Goal: Information Seeking & Learning: Find specific fact

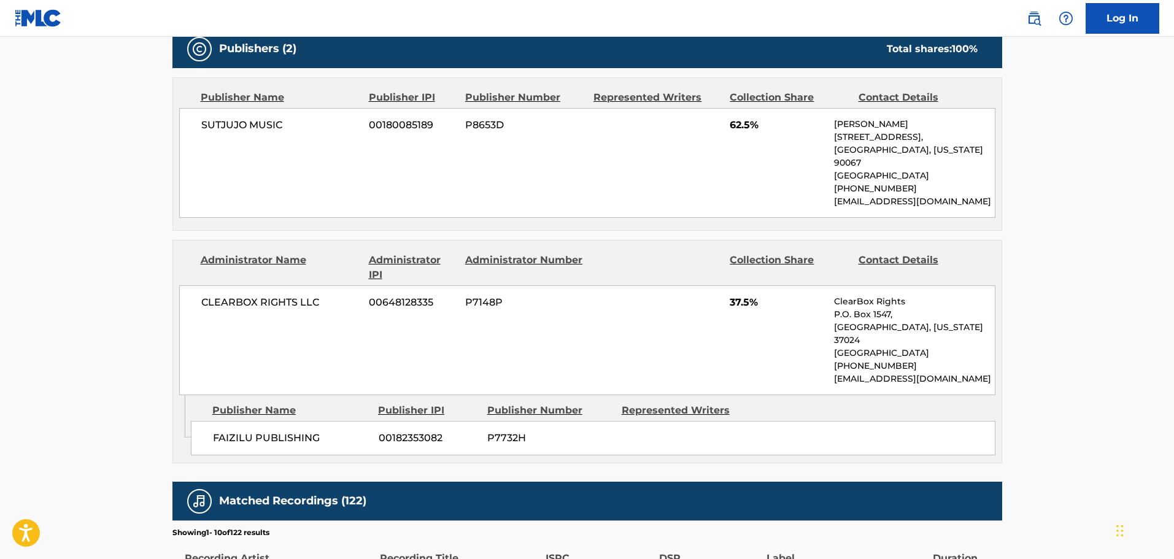
click at [300, 295] on span "CLEARBOX RIGHTS LLC" at bounding box center [280, 302] width 159 height 15
copy div "CLEARBOX RIGHTS LLC"
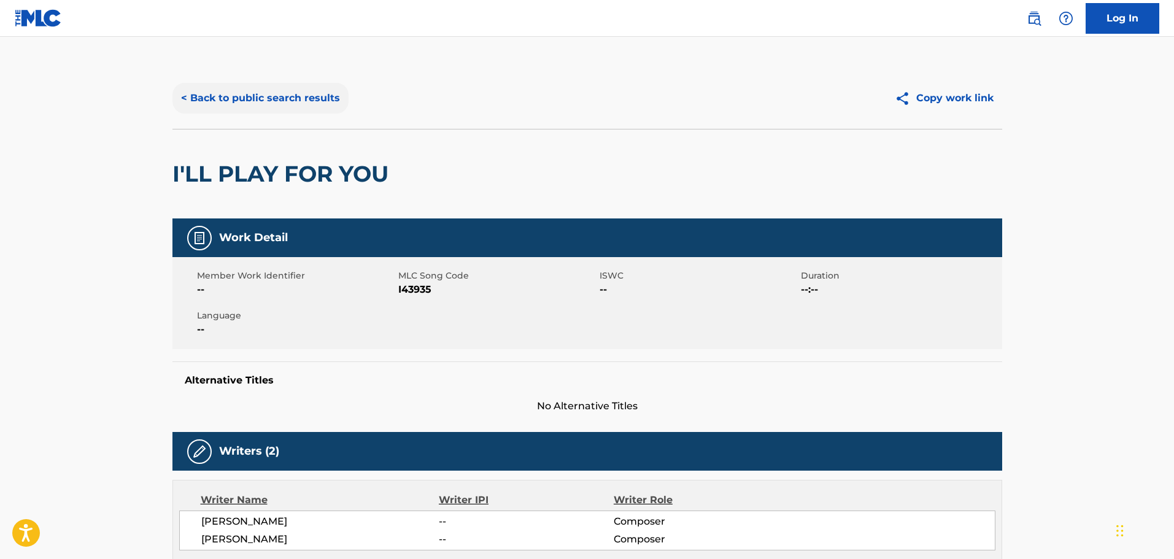
click at [213, 98] on button "< Back to public search results" at bounding box center [261, 98] width 176 height 31
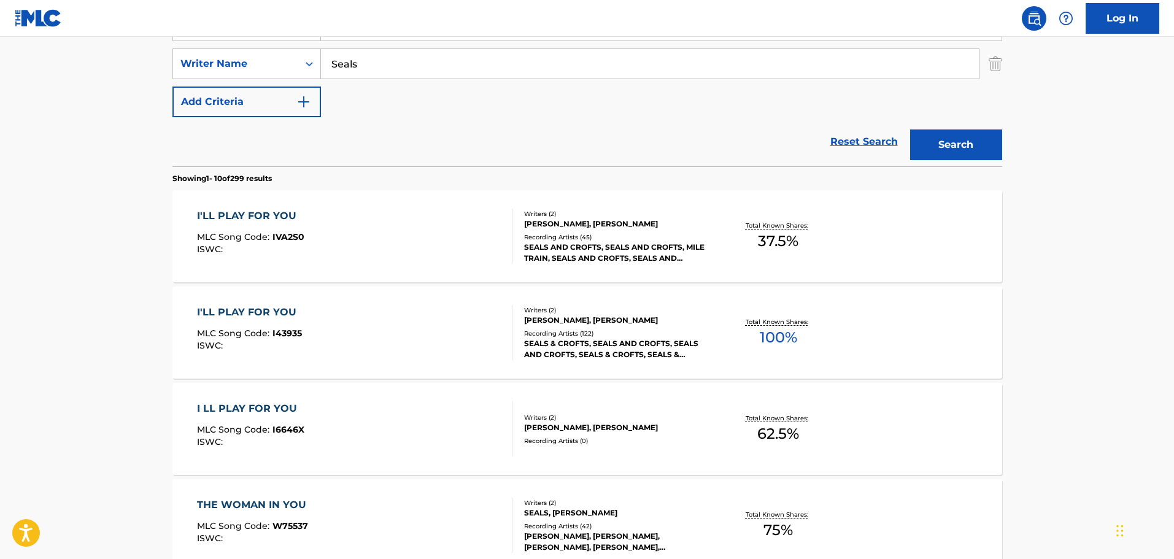
scroll to position [201, 0]
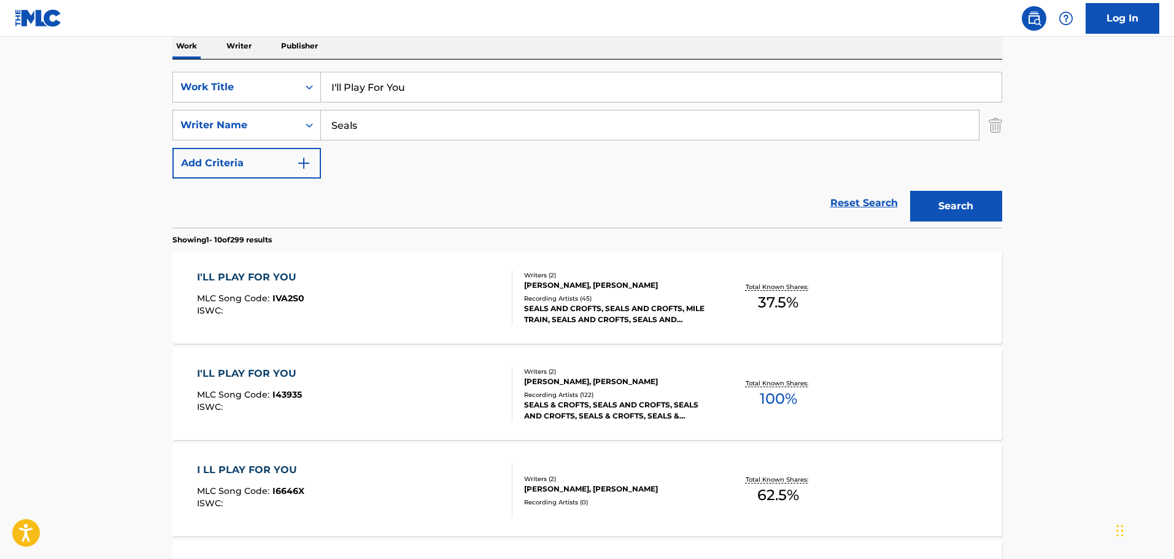
click at [376, 85] on input "I'll Play For You" at bounding box center [661, 86] width 681 height 29
paste input "Same Sun, Same Sky"
type input "Same Sun, Same Sky"
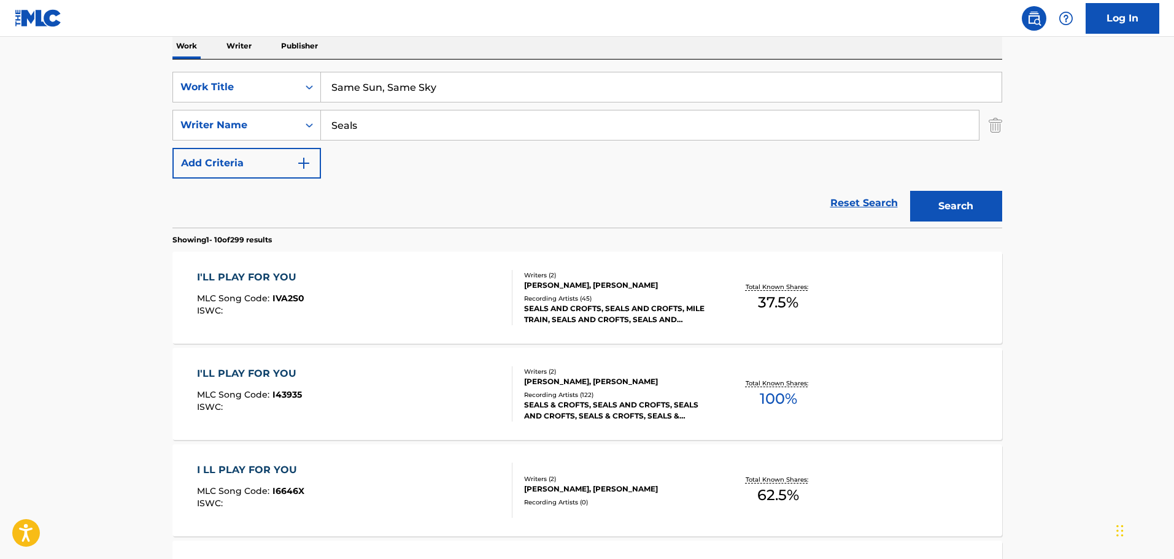
click at [348, 131] on input "Seals" at bounding box center [650, 125] width 658 height 29
type input "[PERSON_NAME]"
click at [910, 191] on button "Search" at bounding box center [956, 206] width 92 height 31
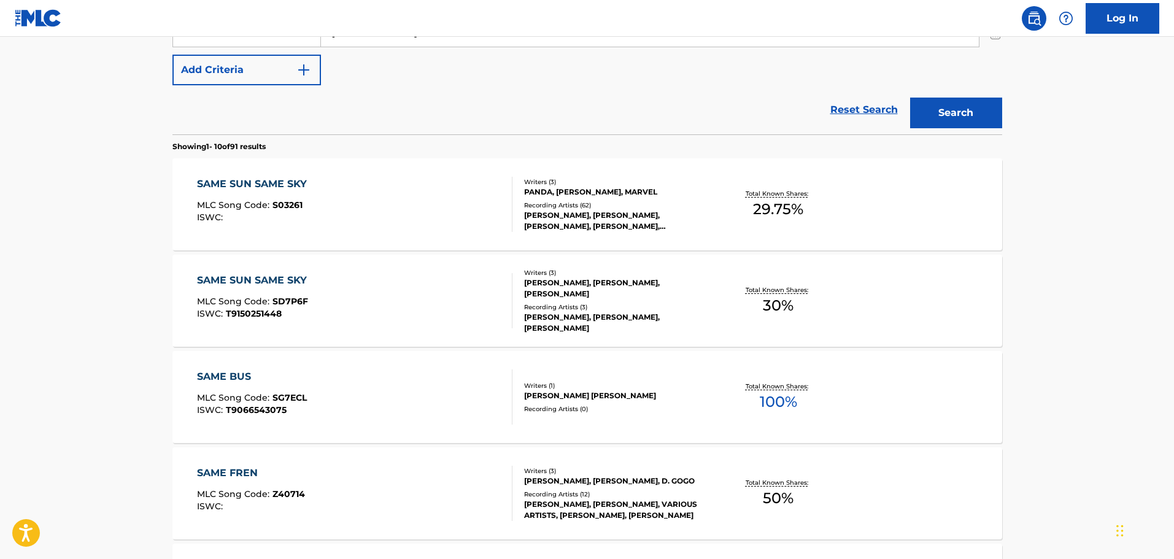
scroll to position [324, 0]
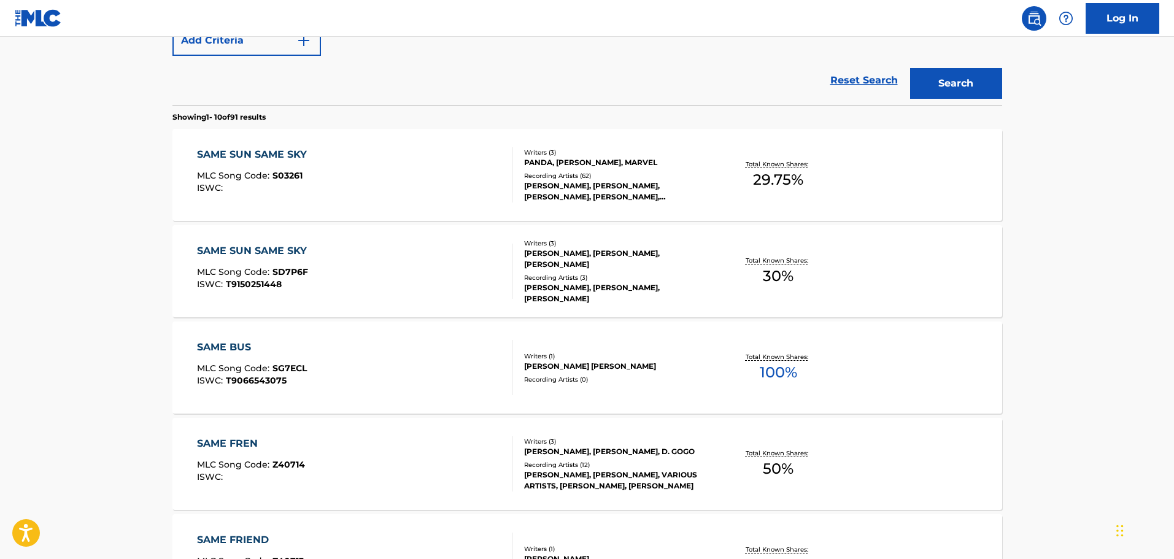
click at [400, 280] on div "SAME SUN SAME SKY MLC Song Code : SD7P6F ISWC : T9150251448" at bounding box center [355, 271] width 316 height 55
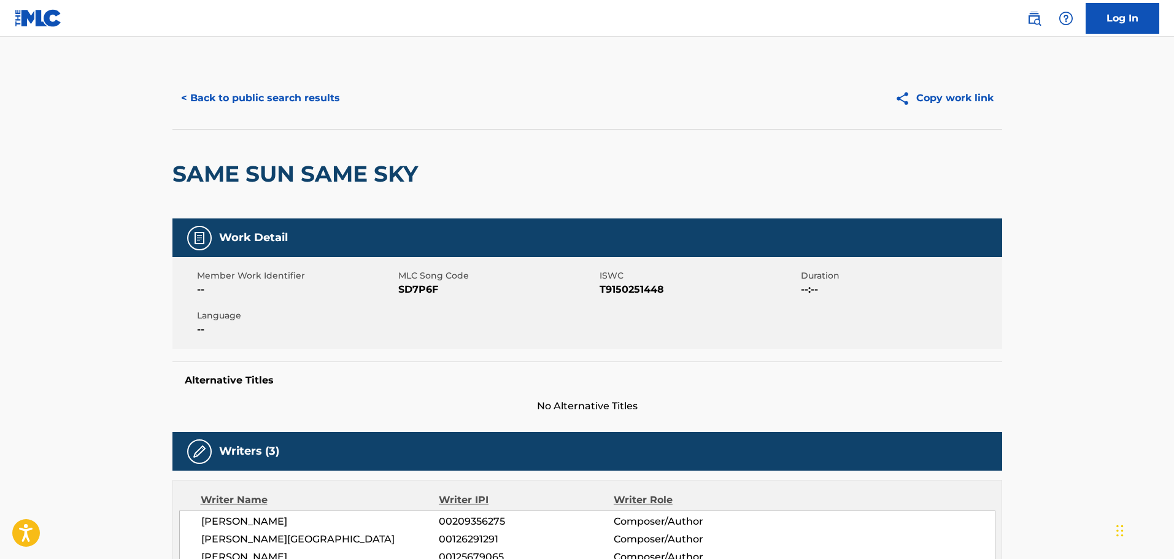
click at [204, 78] on div "< Back to public search results Copy work link" at bounding box center [588, 98] width 830 height 61
click at [206, 107] on button "< Back to public search results" at bounding box center [261, 98] width 176 height 31
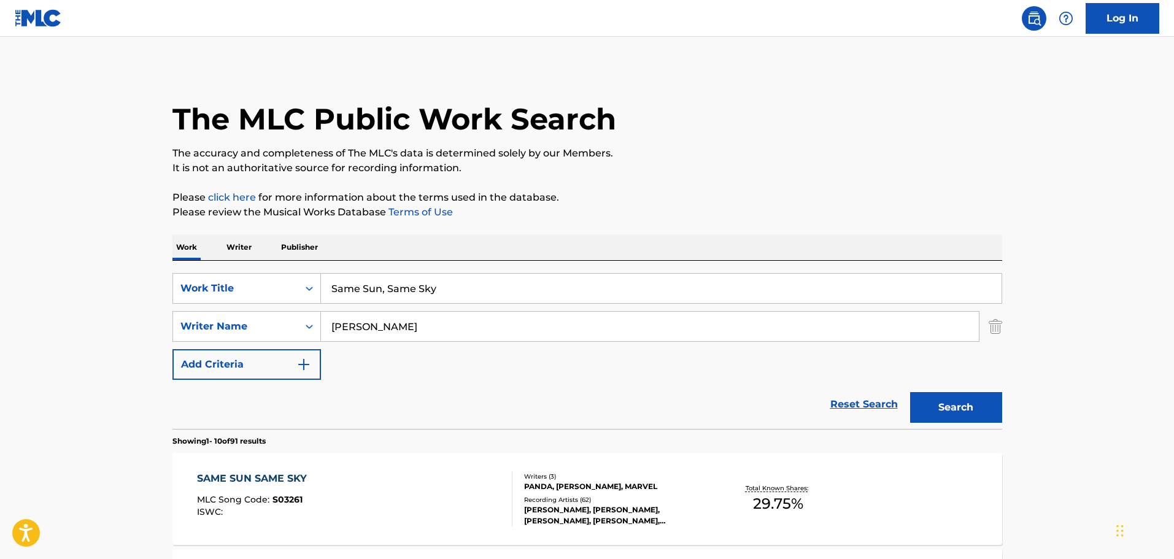
scroll to position [394, 0]
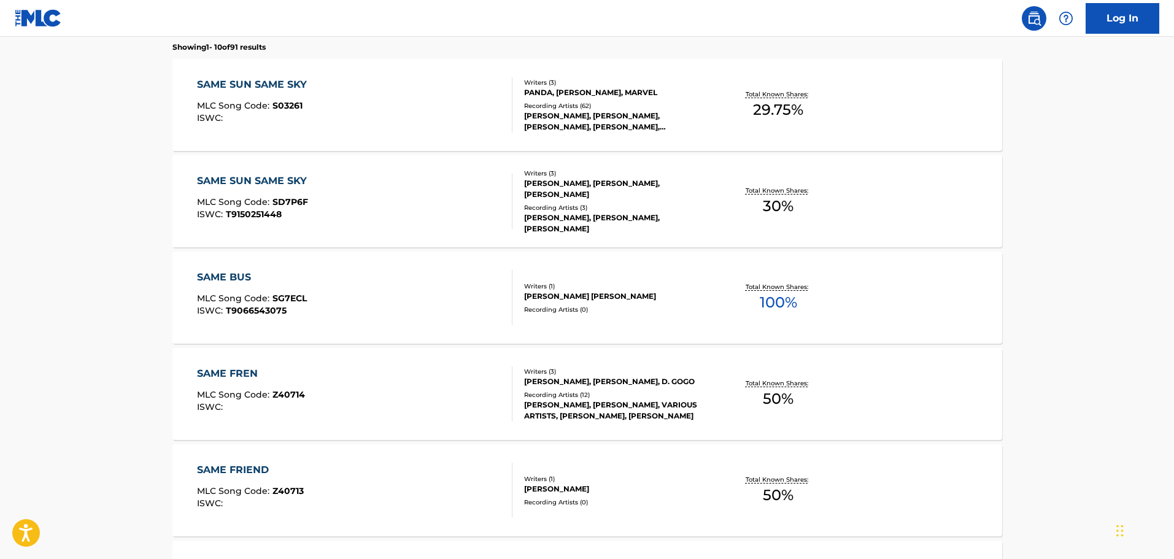
click at [320, 138] on div "SAME SUN SAME SKY MLC Song Code : S03261 ISWC : Writers ( 3 ) [PERSON_NAME], [P…" at bounding box center [588, 105] width 830 height 92
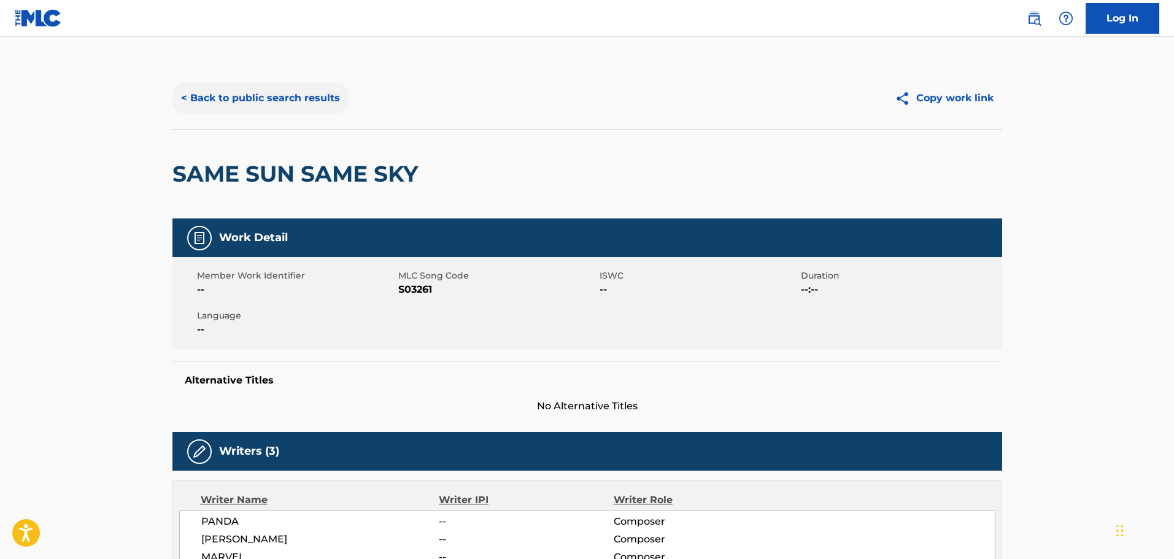
click at [320, 95] on button "< Back to public search results" at bounding box center [261, 98] width 176 height 31
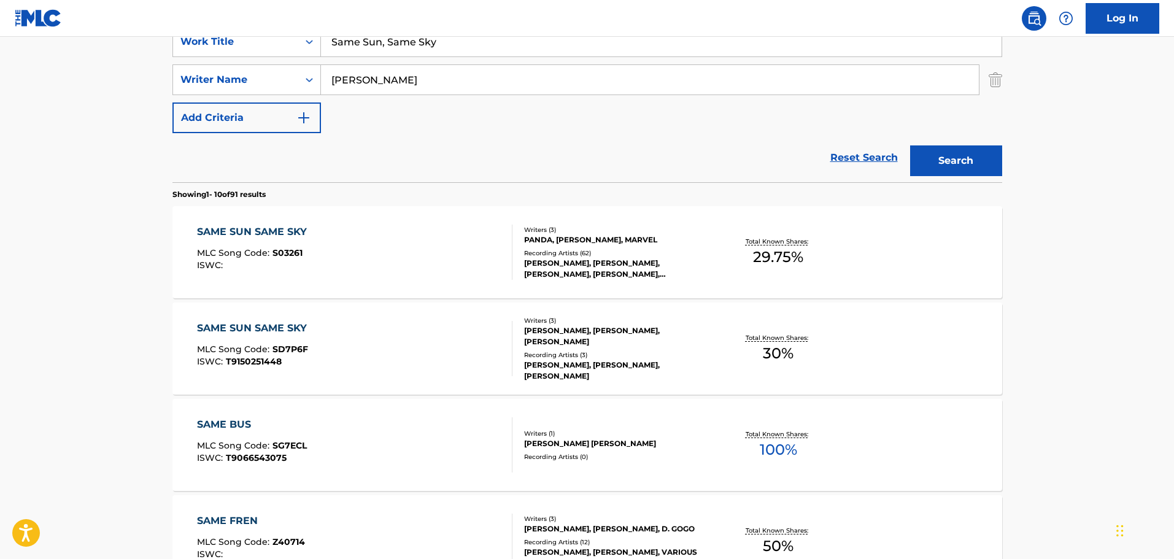
scroll to position [219, 0]
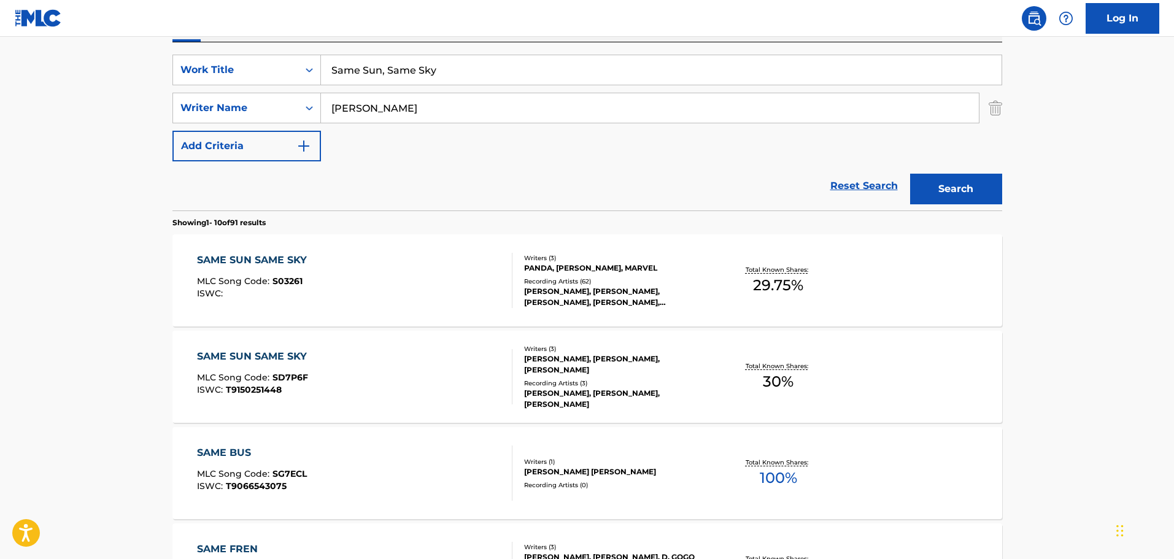
click at [368, 79] on input "Same Sun, Same Sky" at bounding box center [661, 69] width 681 height 29
paste input "Chained To These Lovin' Arms"
type input "Chained To These Lovin' Arms"
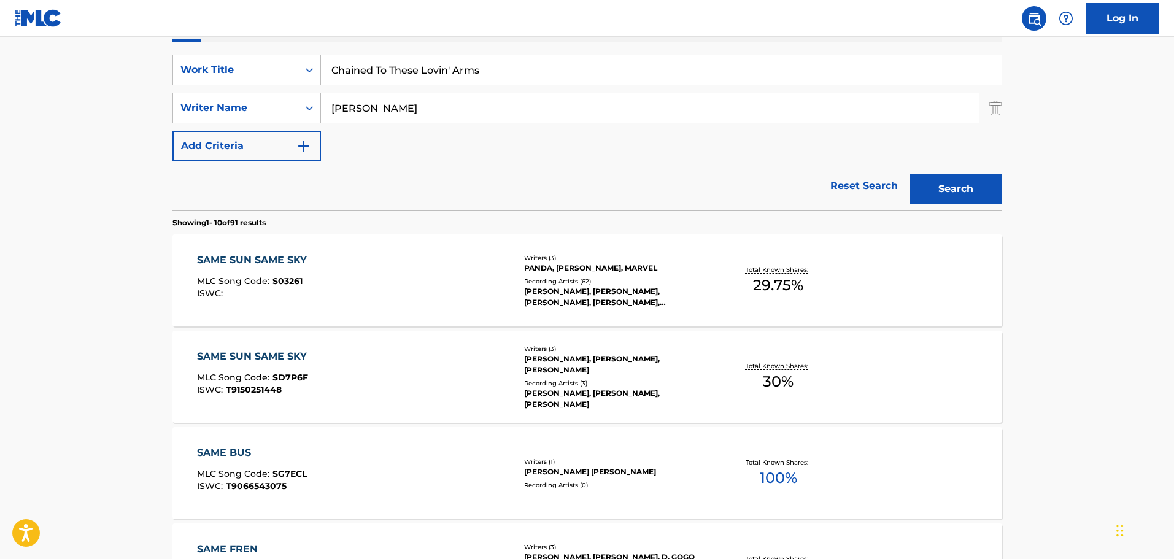
click at [365, 107] on input "[PERSON_NAME]" at bounding box center [650, 107] width 658 height 29
type input "[PERSON_NAME]"
click at [910, 174] on button "Search" at bounding box center [956, 189] width 92 height 31
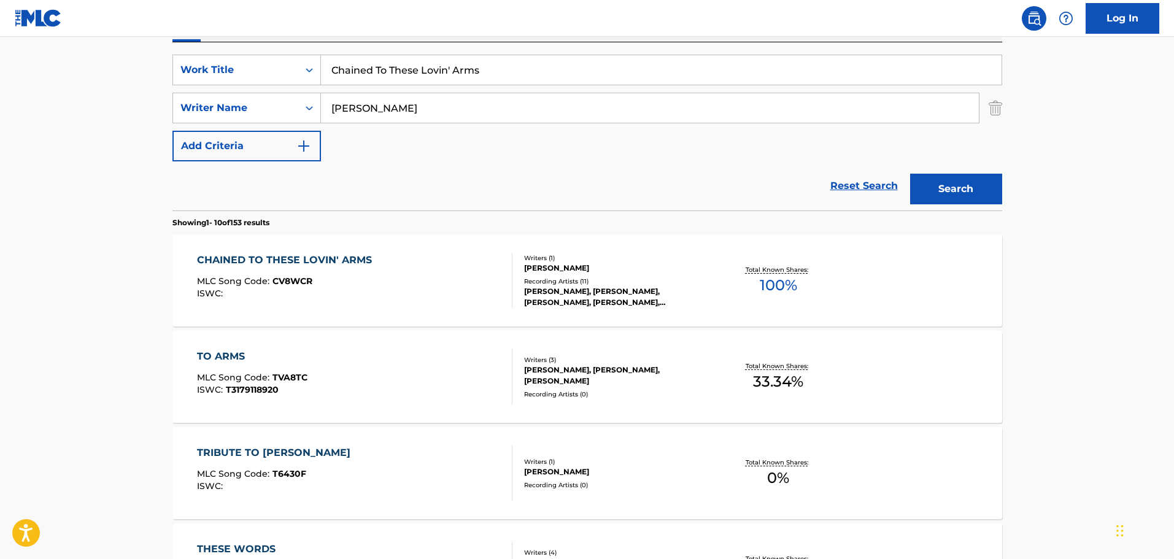
click at [415, 297] on div "CHAINED TO THESE LOVIN' ARMS MLC Song Code : CV8WCR ISWC :" at bounding box center [355, 280] width 316 height 55
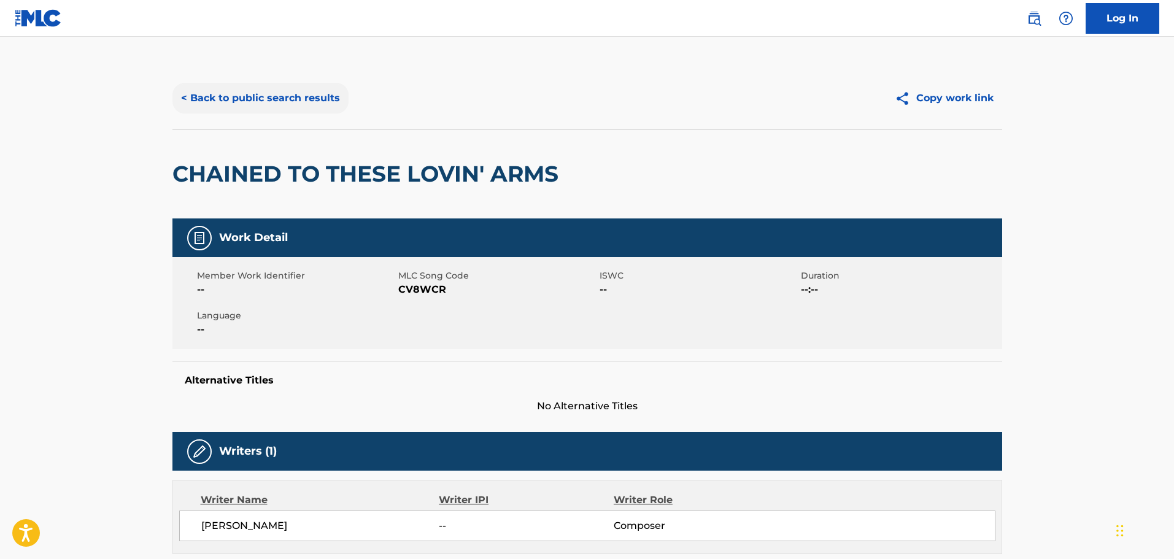
click at [319, 103] on button "< Back to public search results" at bounding box center [261, 98] width 176 height 31
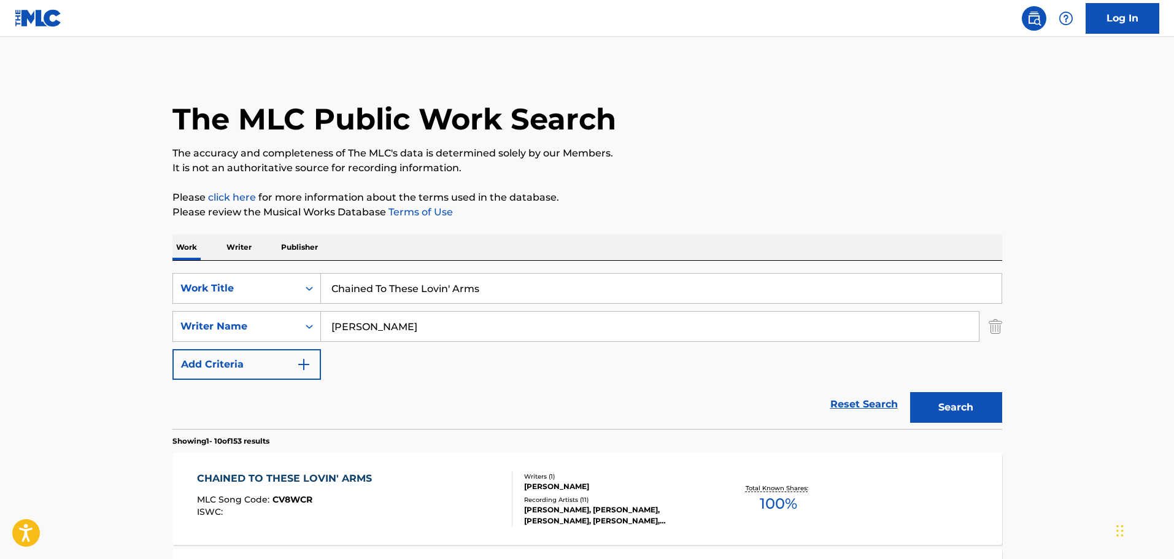
scroll to position [219, 0]
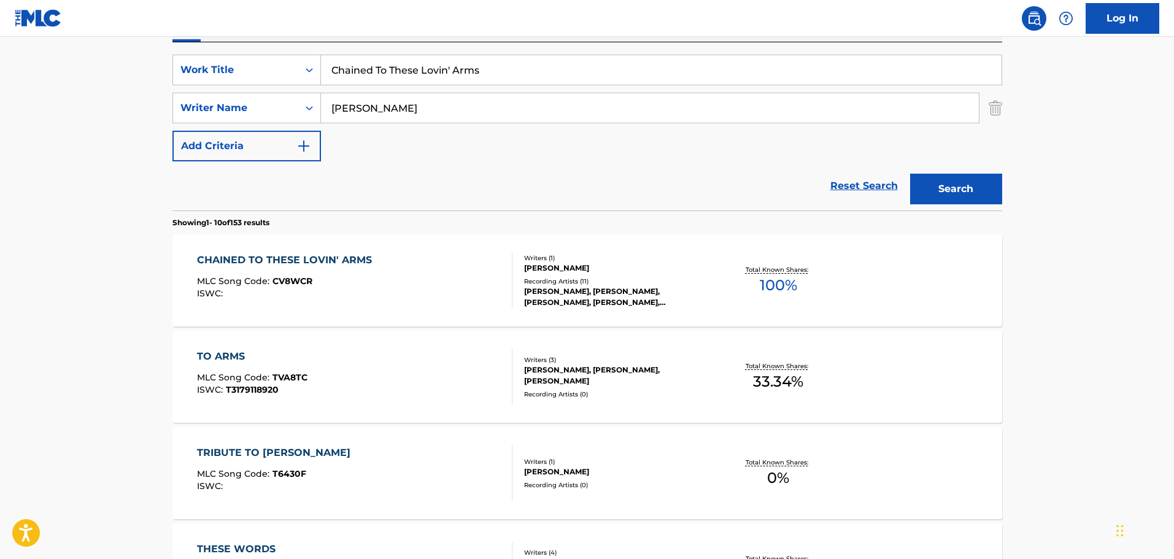
click at [374, 77] on input "Chained To These Lovin' Arms" at bounding box center [661, 69] width 681 height 29
paste input "old Sky"
type input "Cold Sky"
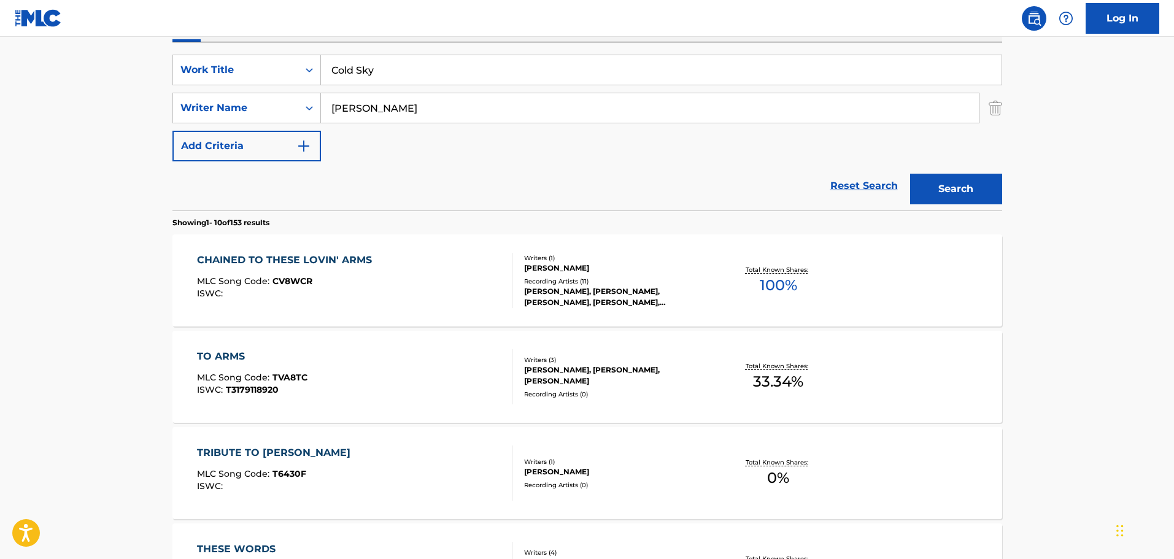
click at [358, 104] on input "[PERSON_NAME]" at bounding box center [650, 107] width 658 height 29
type input "Lauper"
click at [910, 174] on button "Search" at bounding box center [956, 189] width 92 height 31
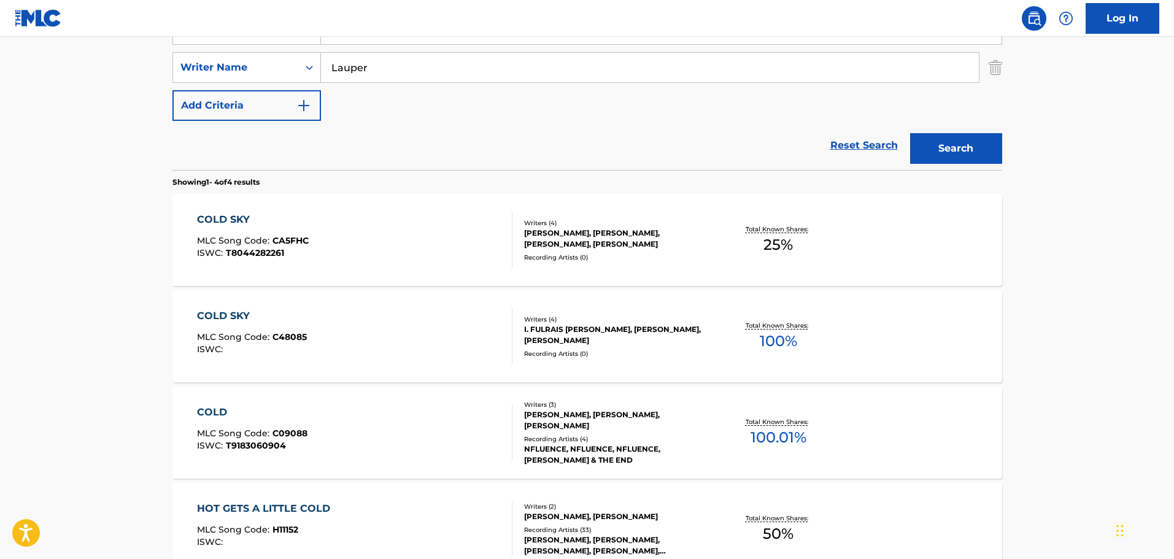
scroll to position [280, 0]
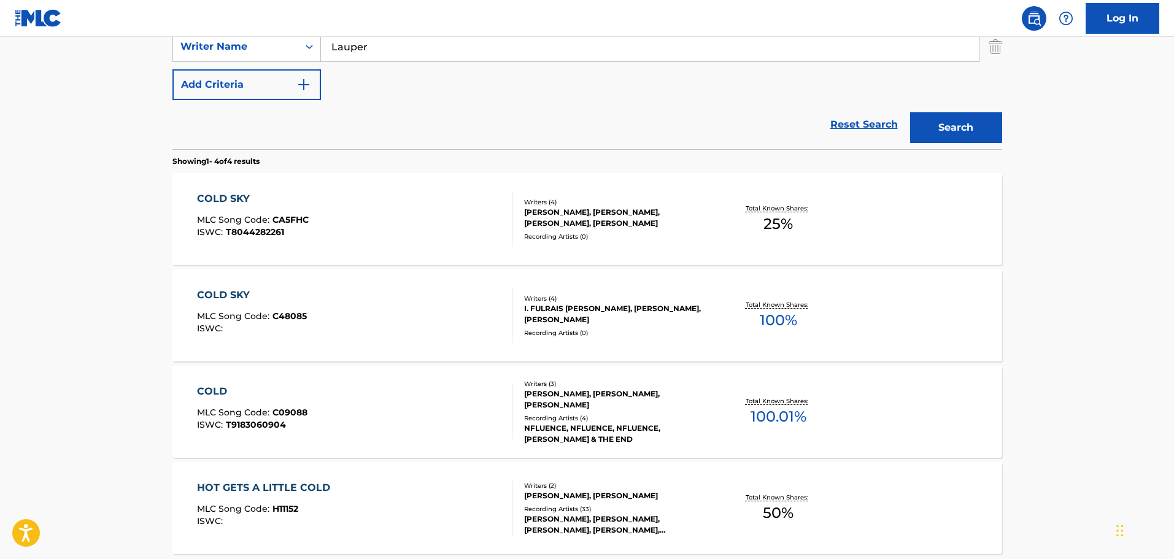
click at [282, 231] on span "T8044282261" at bounding box center [255, 232] width 58 height 11
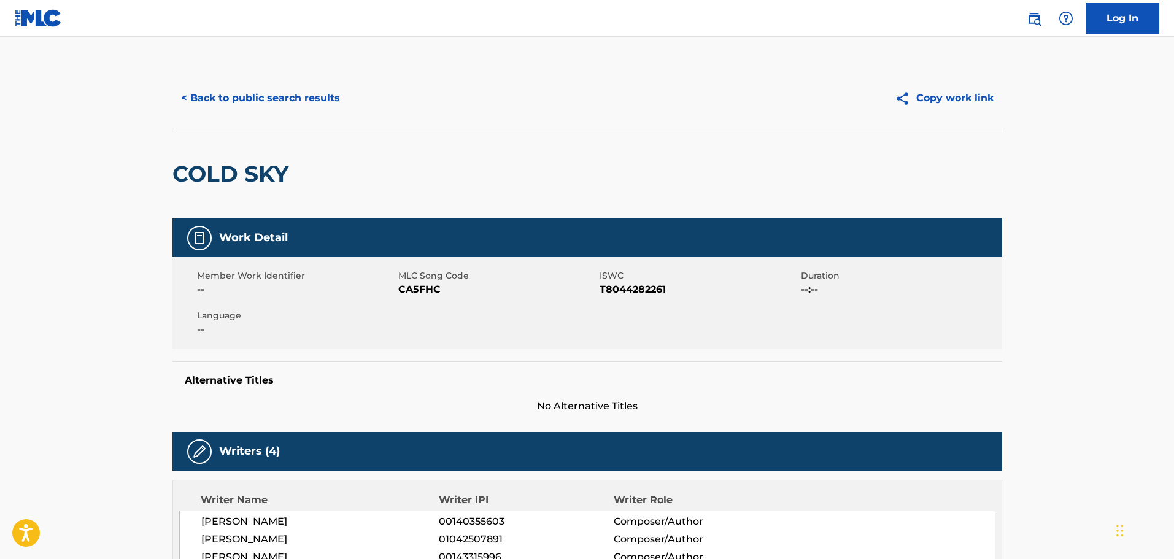
click at [230, 119] on div "< Back to public search results Copy work link" at bounding box center [588, 98] width 830 height 61
click at [238, 110] on button "< Back to public search results" at bounding box center [261, 98] width 176 height 31
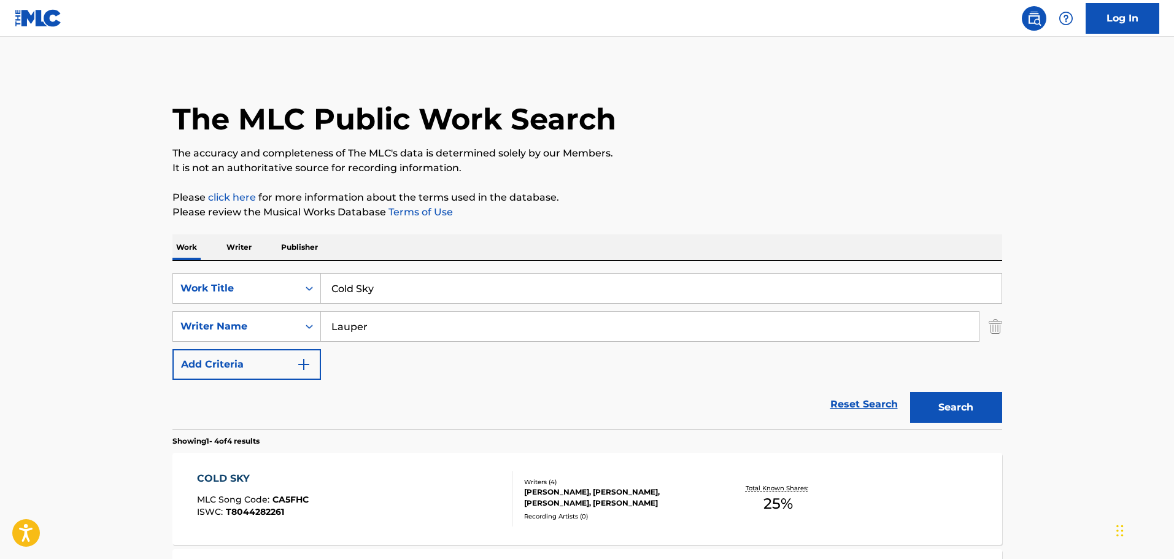
scroll to position [350, 0]
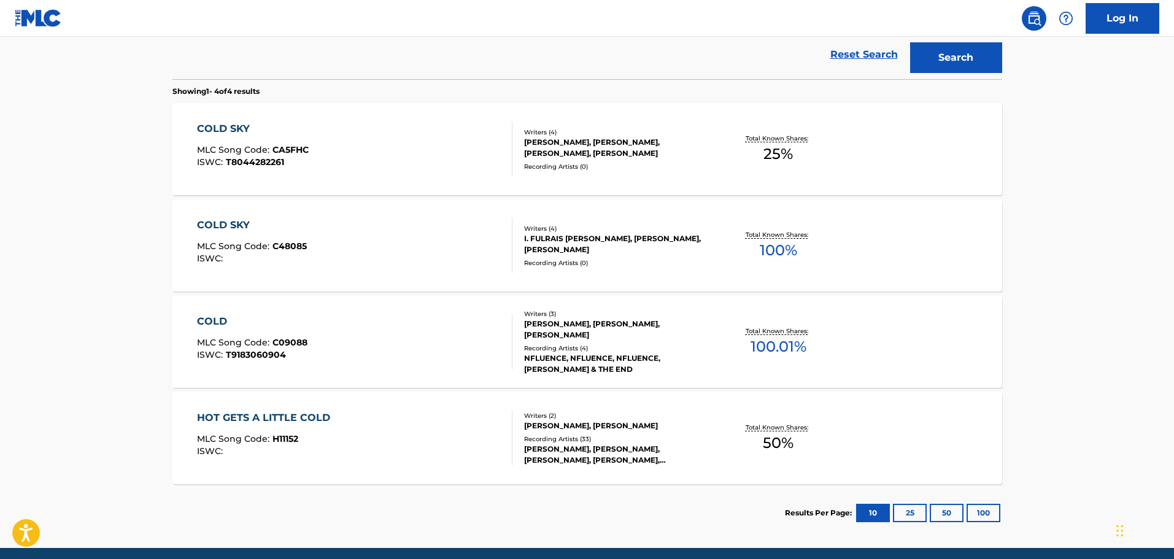
drag, startPoint x: 348, startPoint y: 196, endPoint x: 347, endPoint y: 219, distance: 22.1
click at [348, 202] on section "COLD SKY MLC Song Code : CA5FHC ISWC : T8044282261 Writers ( 4 ) [PERSON_NAME],…" at bounding box center [588, 290] width 830 height 387
click at [340, 239] on div "COLD SKY MLC Song Code : C48085 ISWC :" at bounding box center [355, 245] width 316 height 55
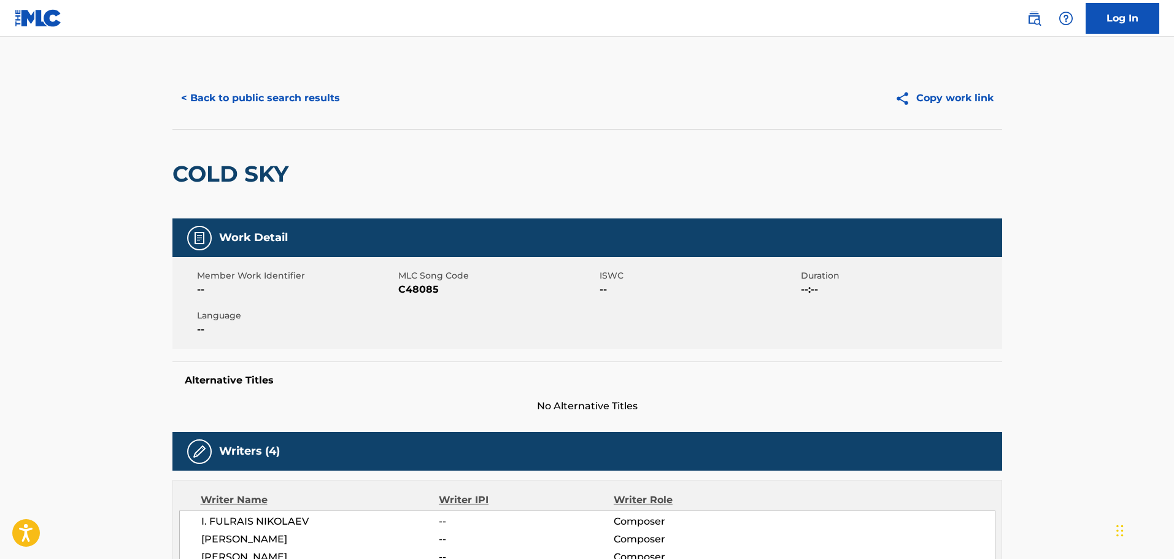
click at [199, 117] on div "< Back to public search results Copy work link" at bounding box center [588, 98] width 830 height 61
click at [199, 104] on button "< Back to public search results" at bounding box center [261, 98] width 176 height 31
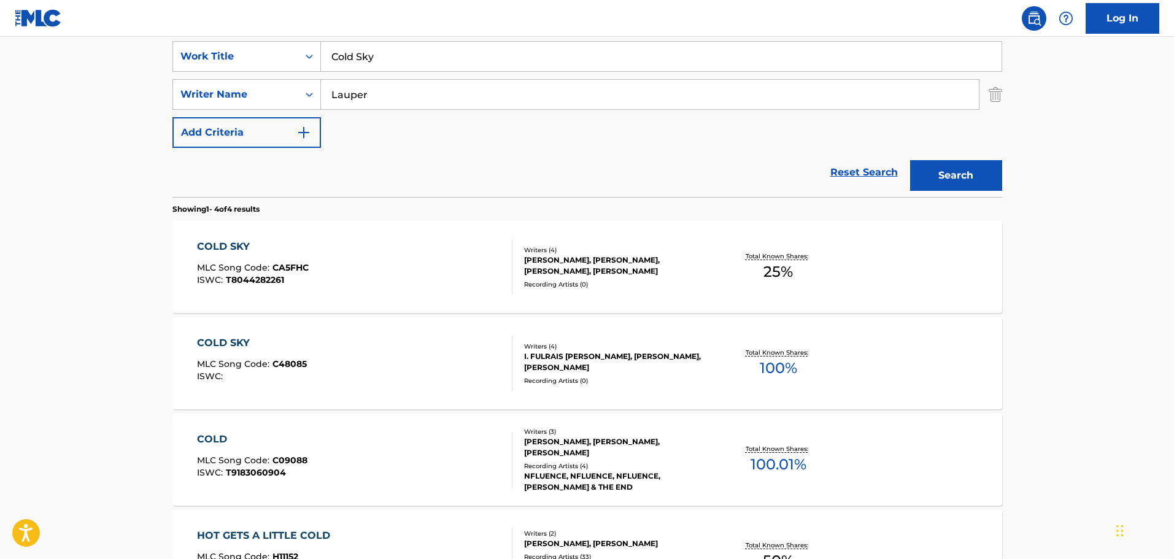
scroll to position [214, 0]
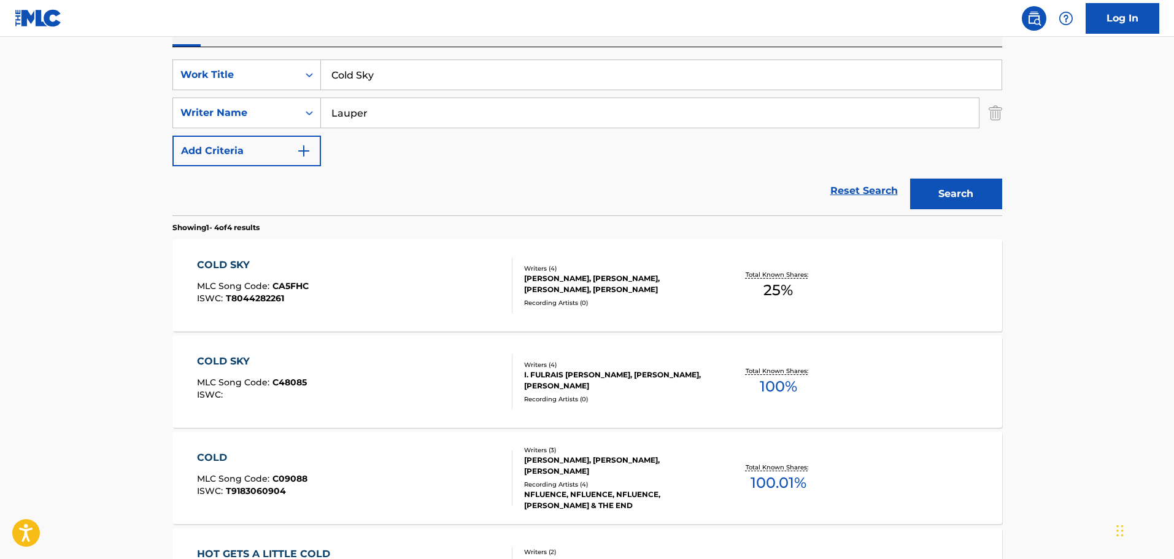
click at [368, 77] on input "Cold Sky" at bounding box center [661, 74] width 681 height 29
paste input "Don't Stop Now"
type input "Don't Stop Now"
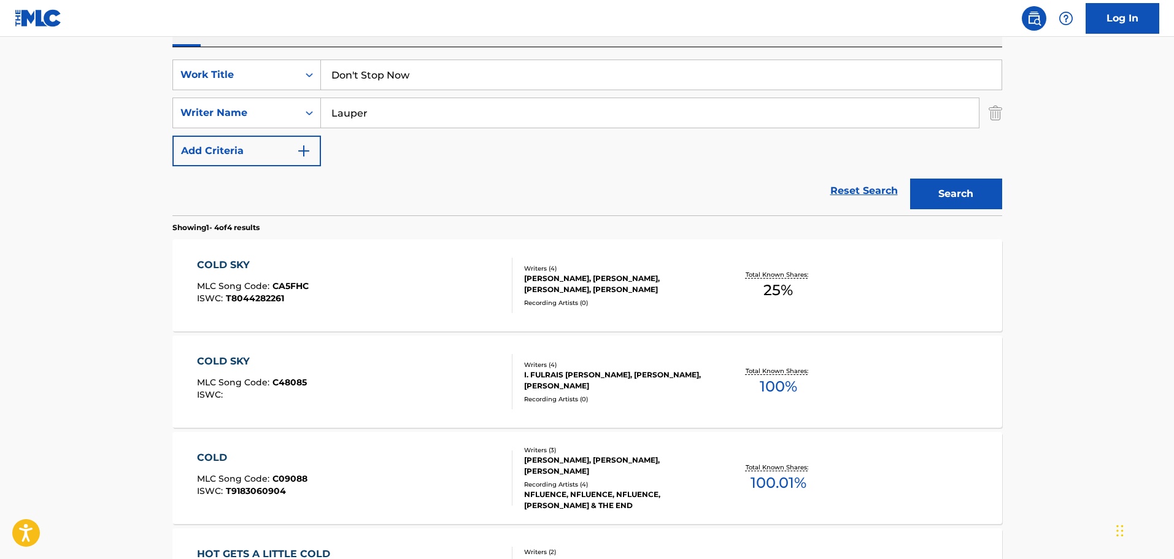
click at [357, 106] on input "Lauper" at bounding box center [650, 112] width 658 height 29
type input "[PERSON_NAME]"
click at [910, 179] on button "Search" at bounding box center [956, 194] width 92 height 31
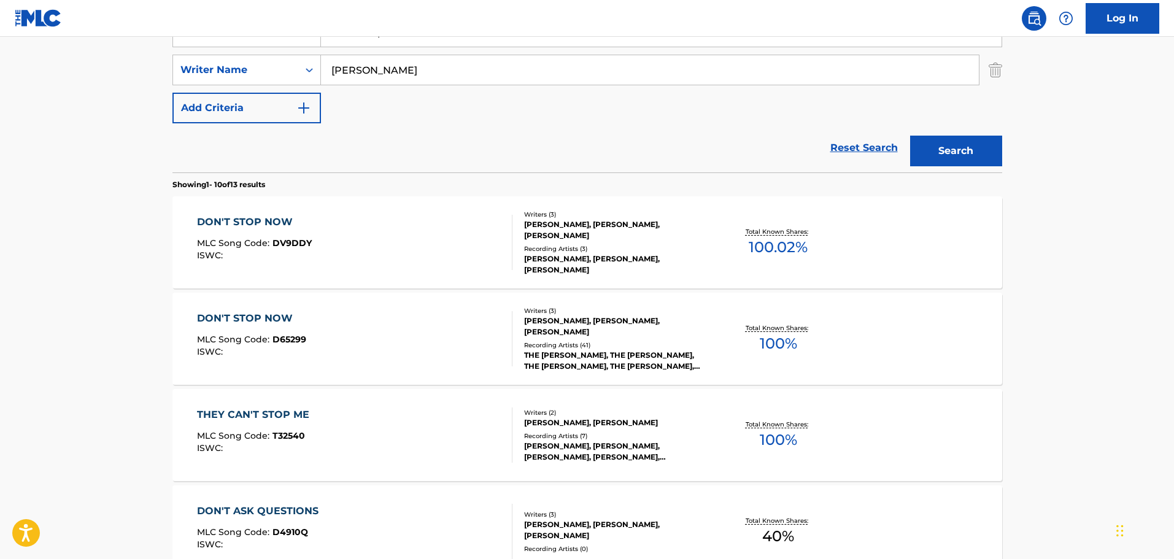
scroll to position [275, 0]
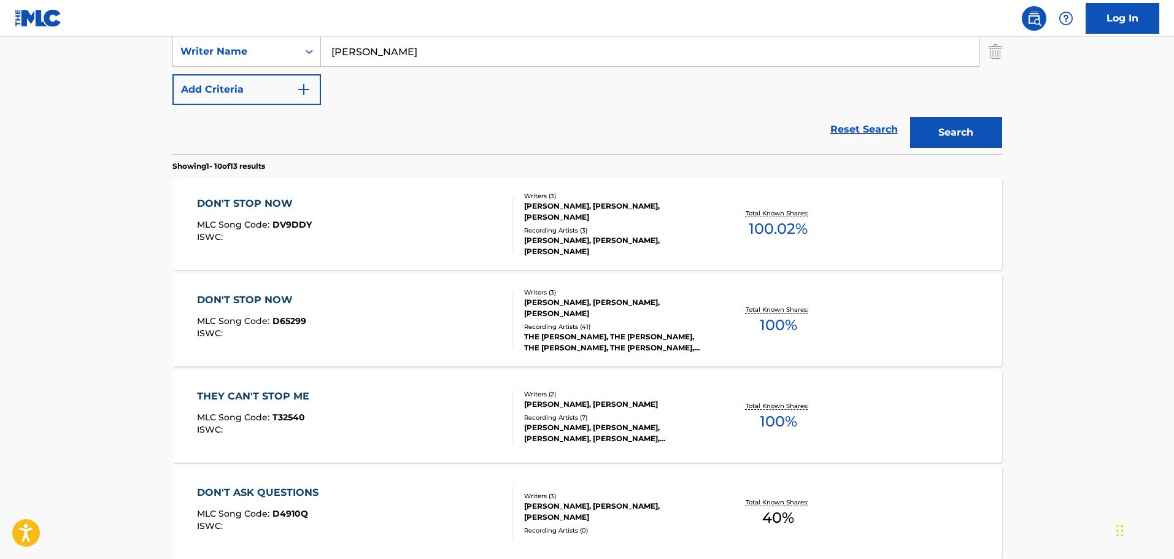
click at [367, 189] on div "DON'T STOP NOW MLC Song Code : DV9DDY ISWC : Writers ( 3 ) [PERSON_NAME], [PERS…" at bounding box center [588, 224] width 830 height 92
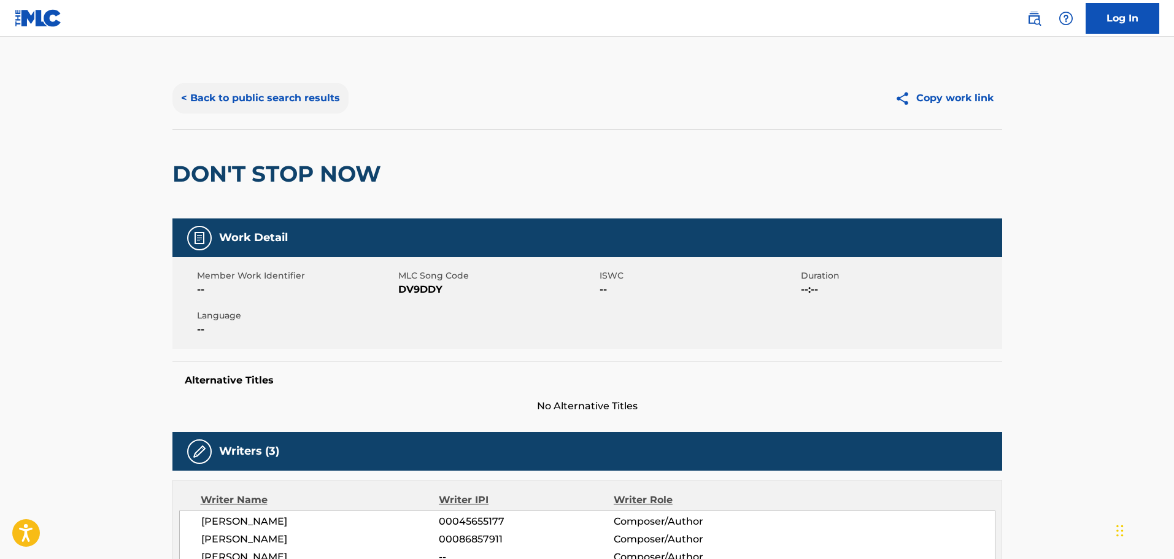
click at [244, 94] on button "< Back to public search results" at bounding box center [261, 98] width 176 height 31
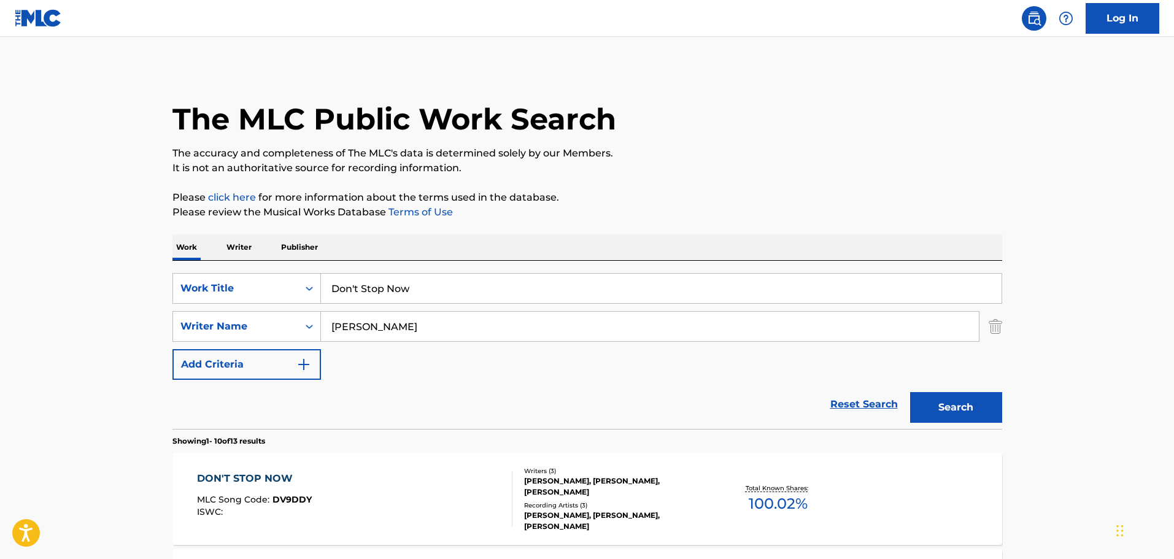
scroll to position [269, 0]
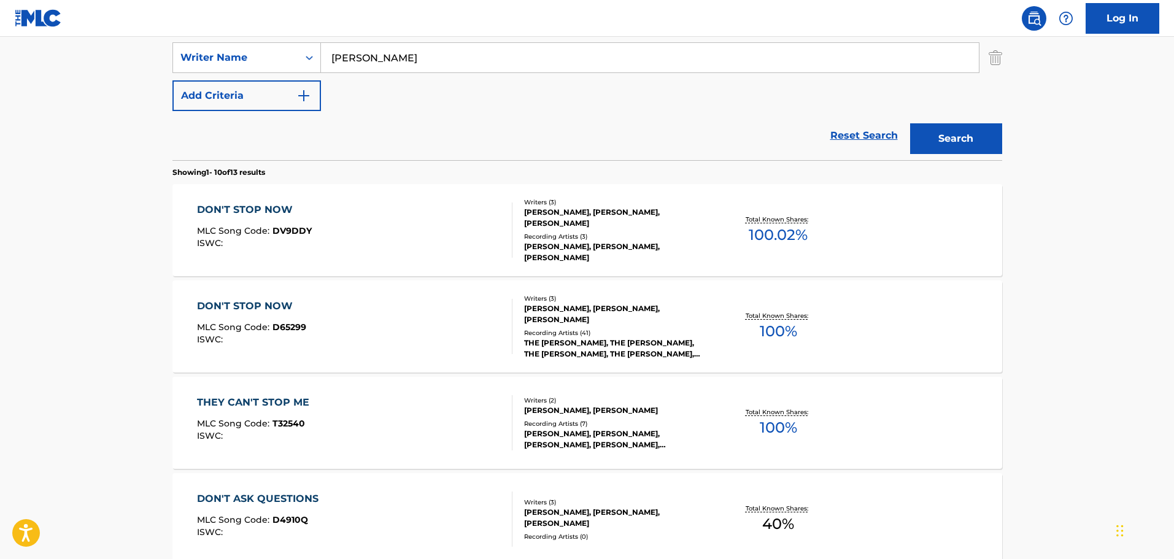
click at [336, 326] on div "DON'T STOP NOW MLC Song Code : D65299 ISWC :" at bounding box center [355, 326] width 316 height 55
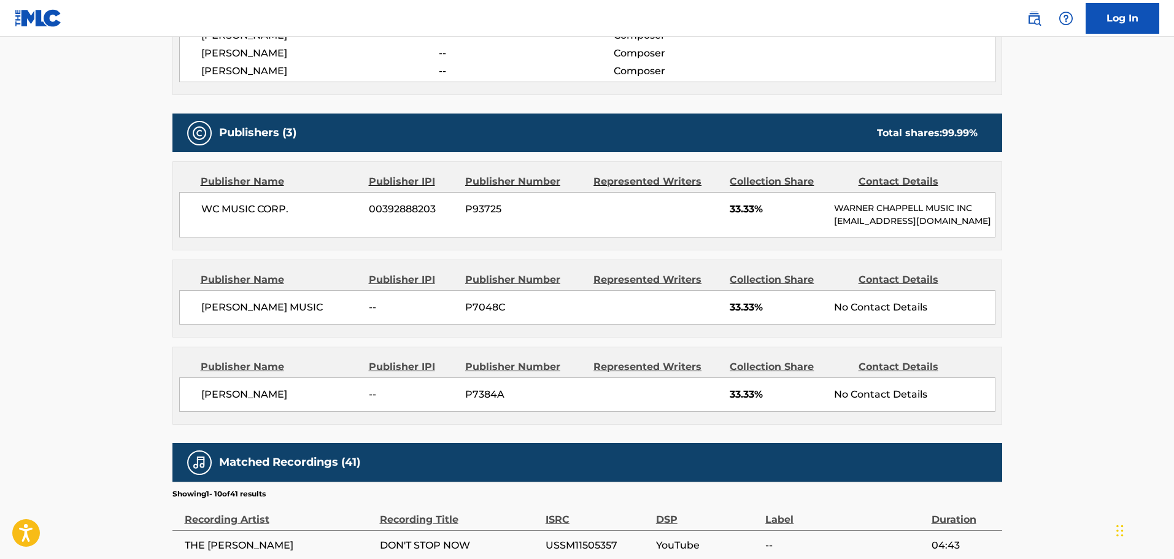
scroll to position [491, 0]
